Goal: Information Seeking & Learning: Learn about a topic

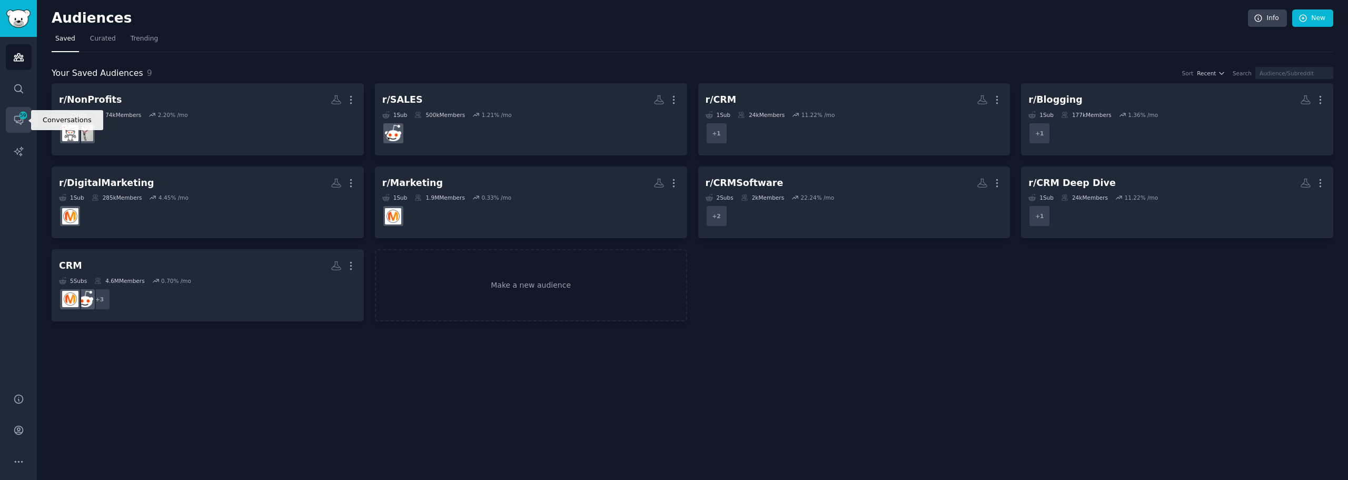
click at [17, 128] on link "Conversations 59" at bounding box center [19, 120] width 26 height 26
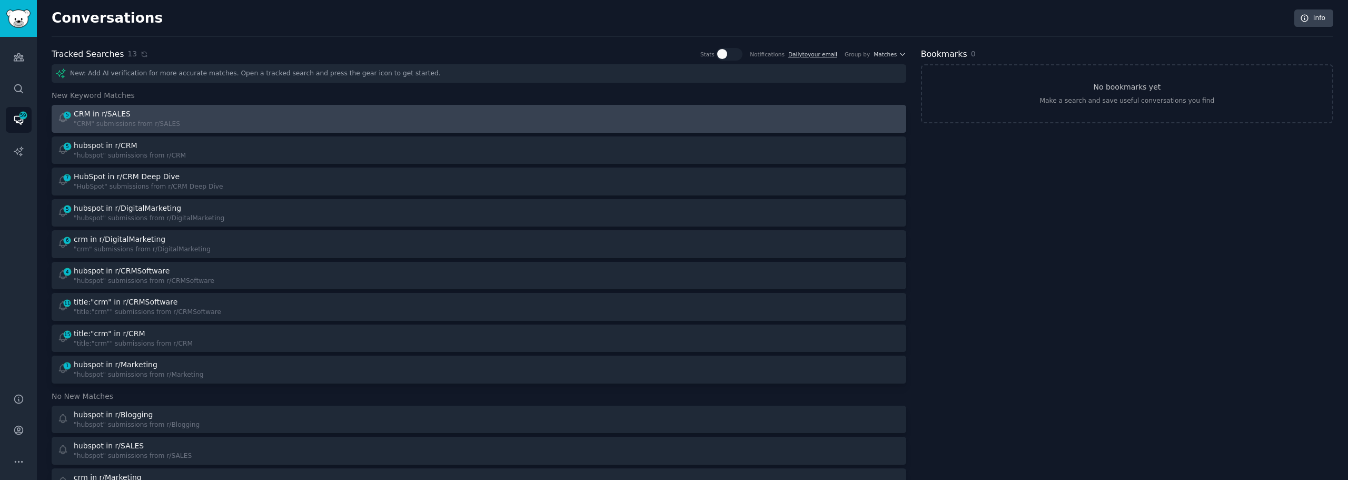
click at [357, 122] on div "5 CRM in r/SALES "CRM" submissions from r/SALES" at bounding box center [264, 118] width 414 height 21
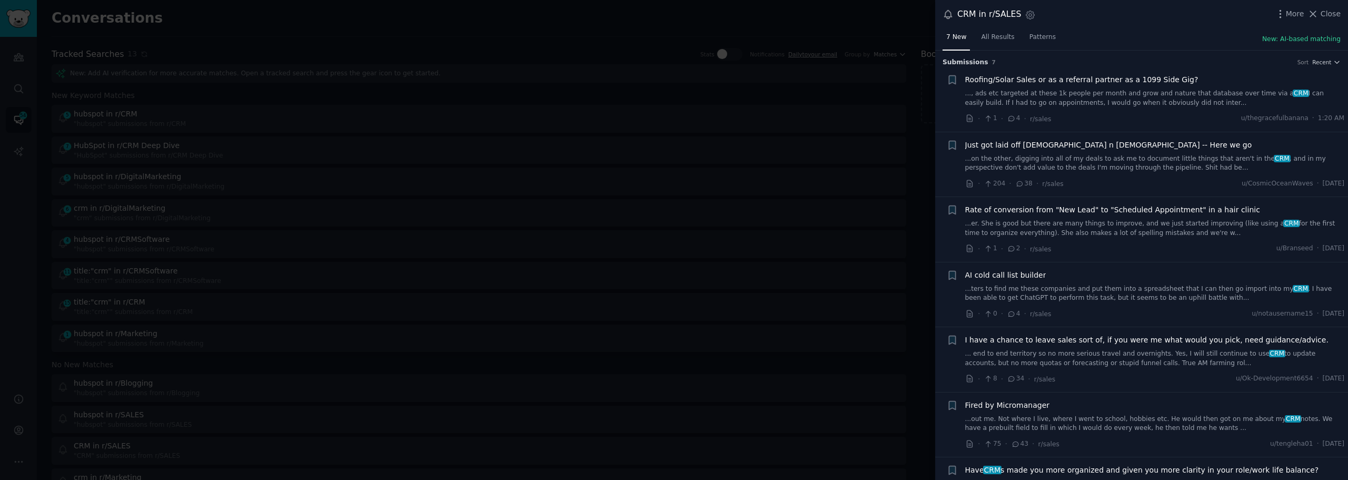
click at [1114, 103] on link "..., ads etc targeted at these 1k people per month and grow and nature that dat…" at bounding box center [1155, 98] width 380 height 18
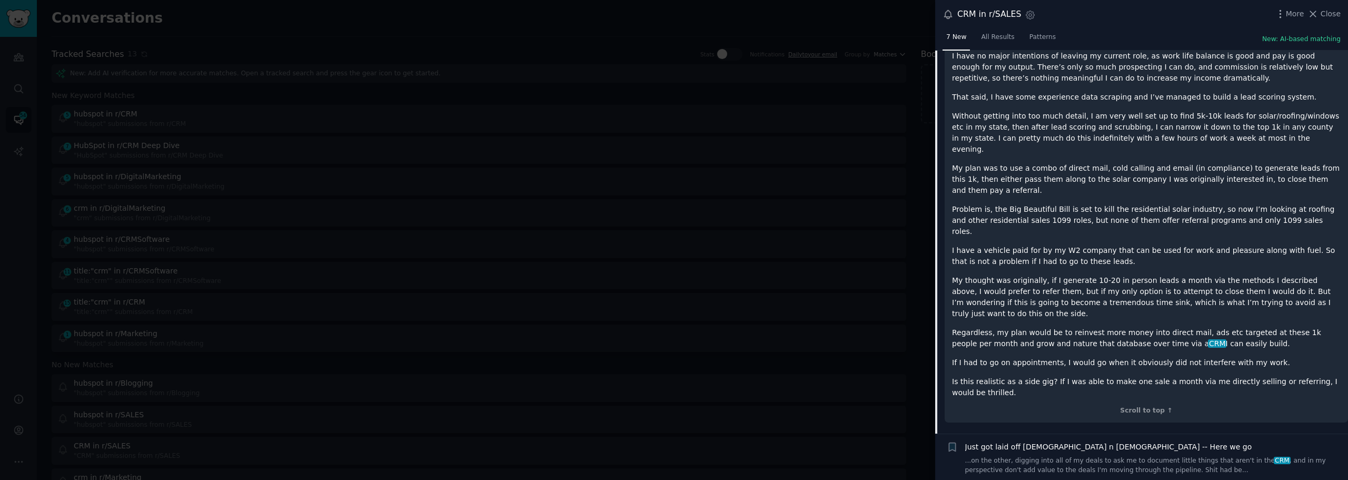
scroll to position [280, 0]
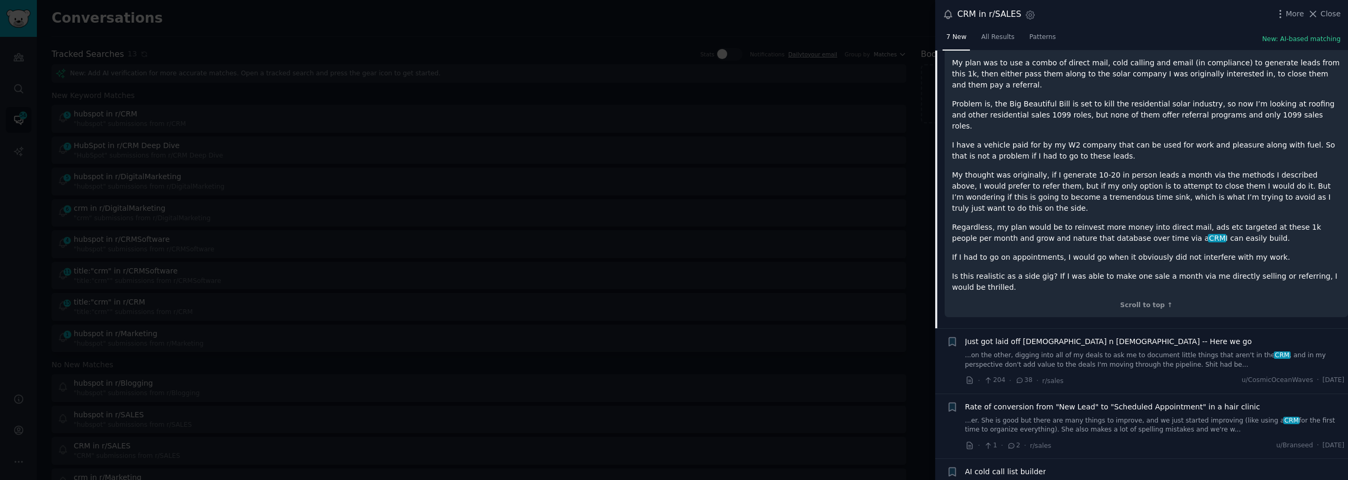
click at [1080, 351] on link "...on the other, digging into all of my deals to ask me to document little thin…" at bounding box center [1155, 360] width 380 height 18
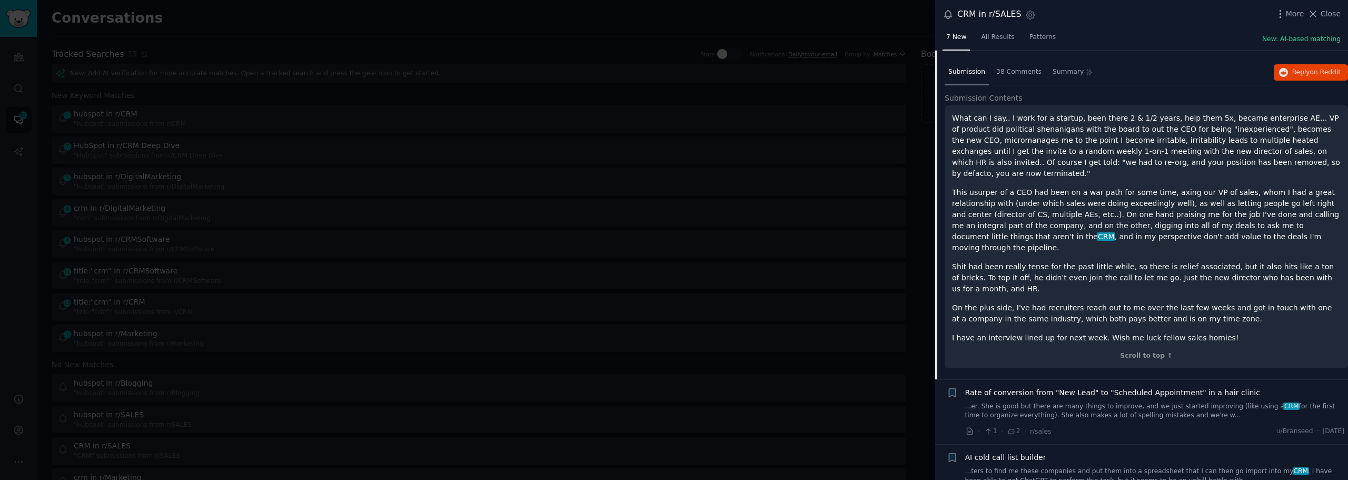
scroll to position [187, 0]
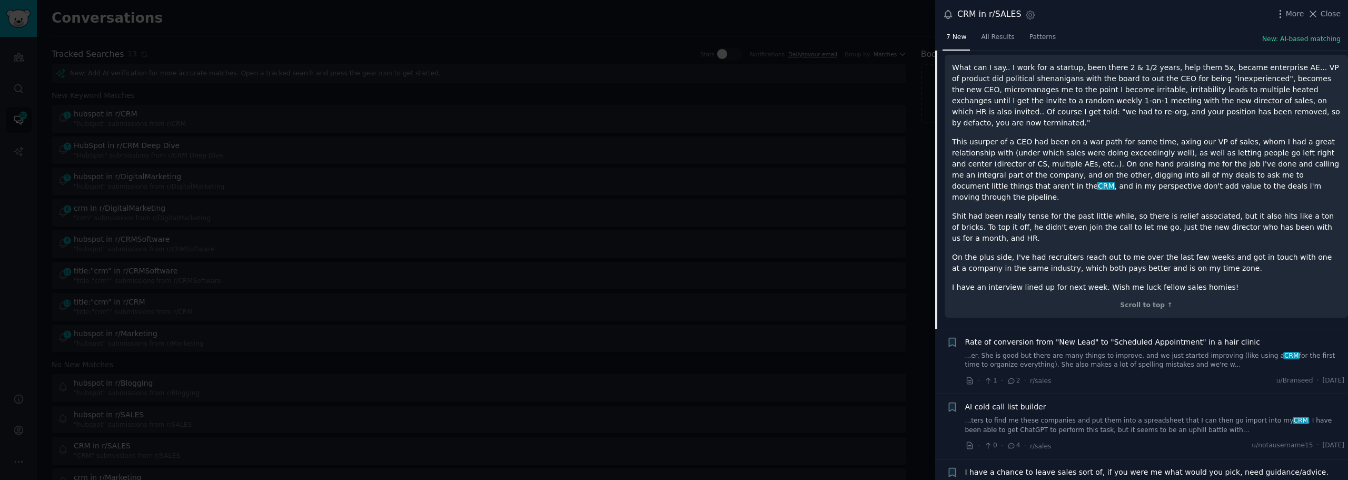
click at [1074, 351] on link "...er. She is good but there are many things to improve, and we just started im…" at bounding box center [1155, 360] width 380 height 18
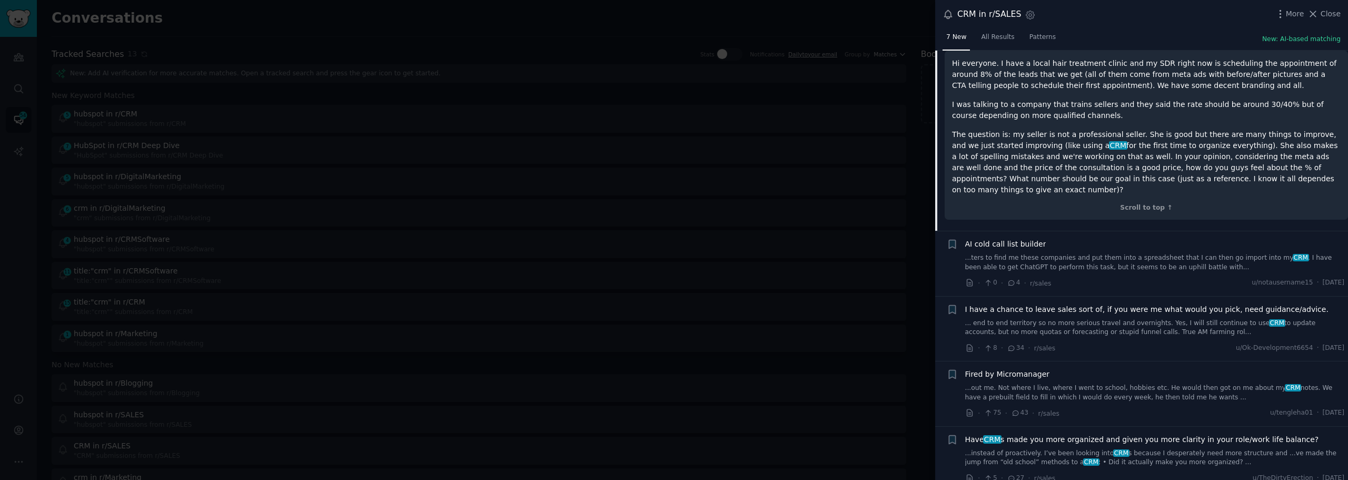
click at [1073, 253] on link "...ters to find me these companies and put them into a spreadsheet that I can t…" at bounding box center [1155, 262] width 380 height 18
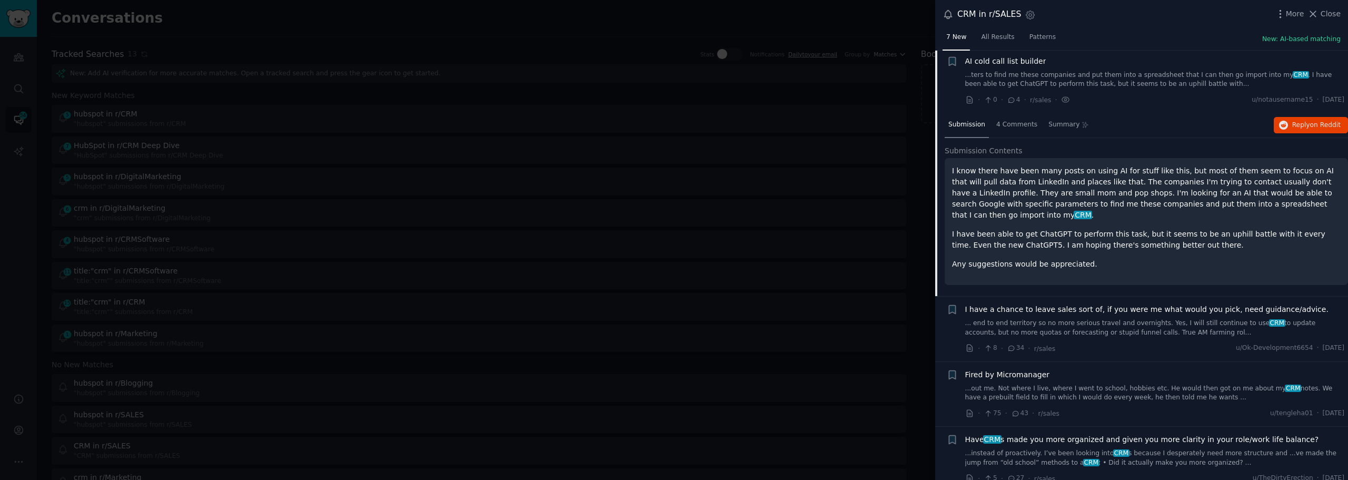
scroll to position [212, 0]
click at [886, 21] on div at bounding box center [674, 240] width 1348 height 480
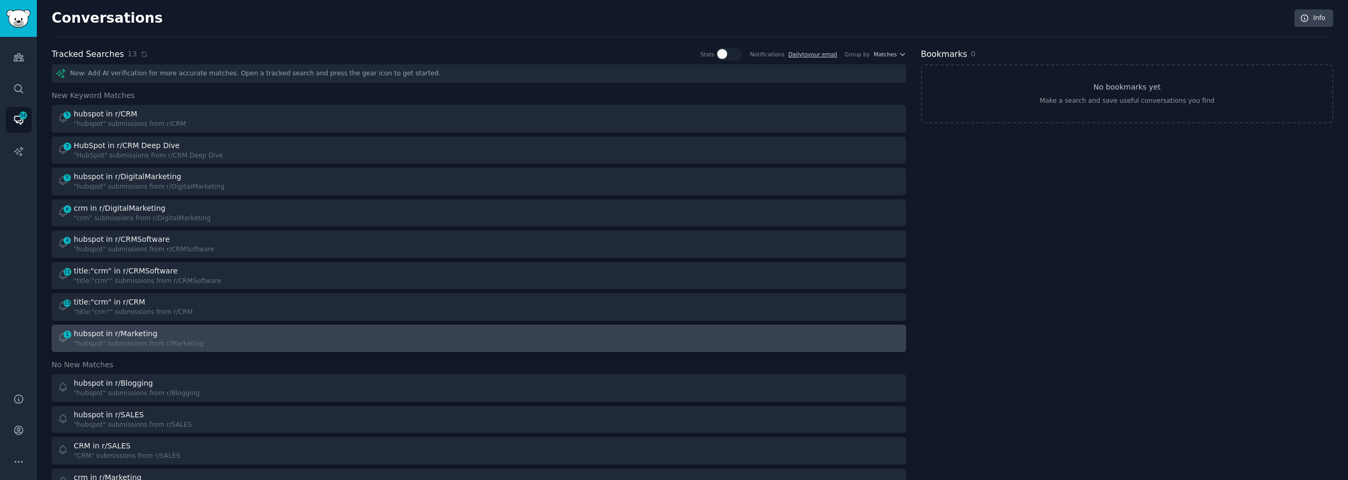
click at [142, 340] on div ""hubspot" submissions from r/Marketing" at bounding box center [139, 343] width 130 height 9
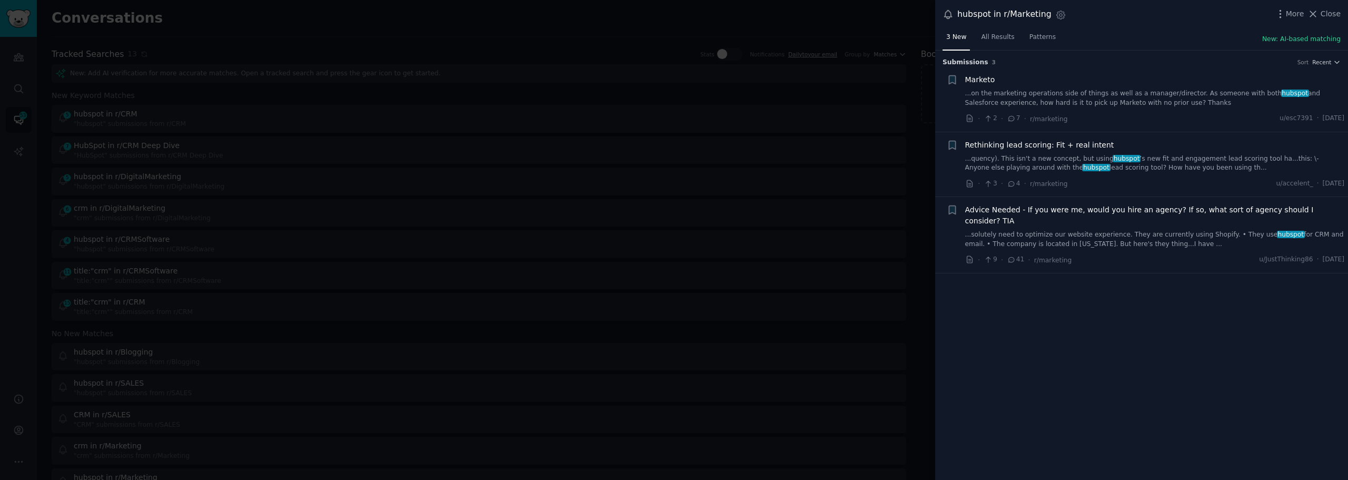
click at [1089, 103] on link "...on the marketing operations side of things as well as a manager/director. As…" at bounding box center [1155, 98] width 380 height 18
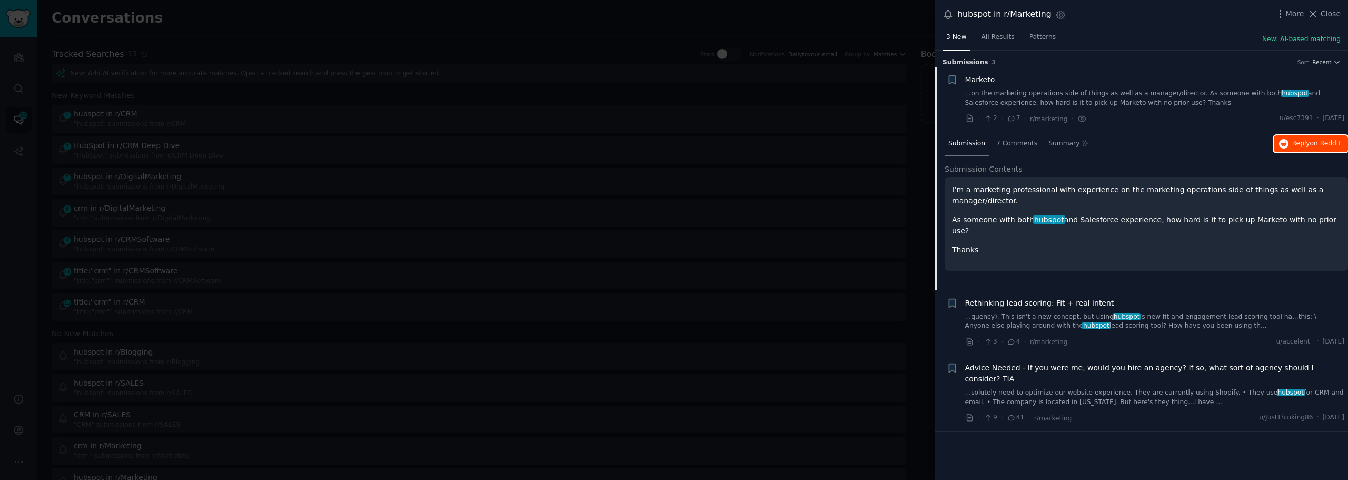
click at [1288, 143] on icon "button" at bounding box center [1283, 143] width 9 height 9
